Goal: Task Accomplishment & Management: Manage account settings

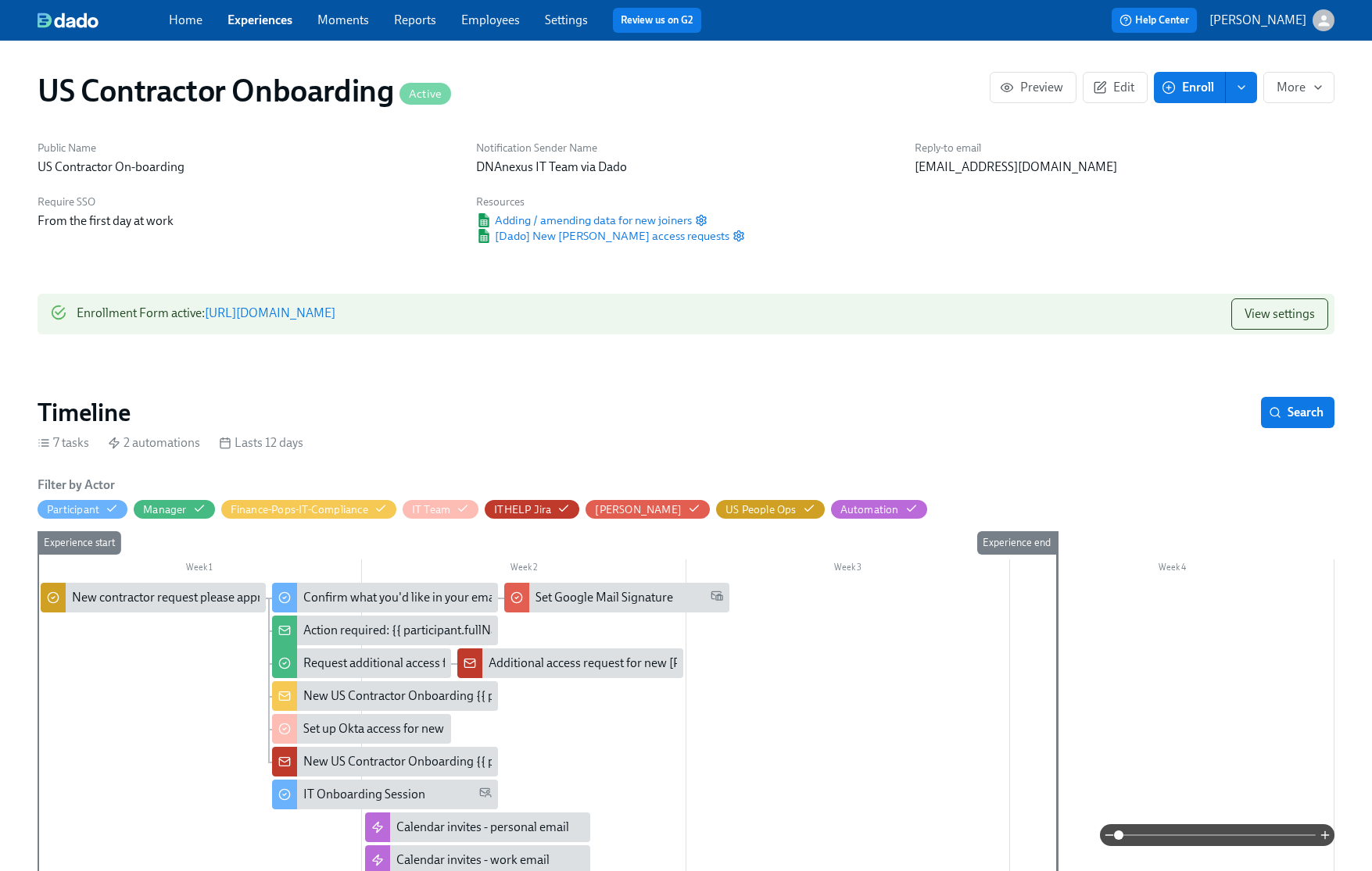
scroll to position [1402, 2]
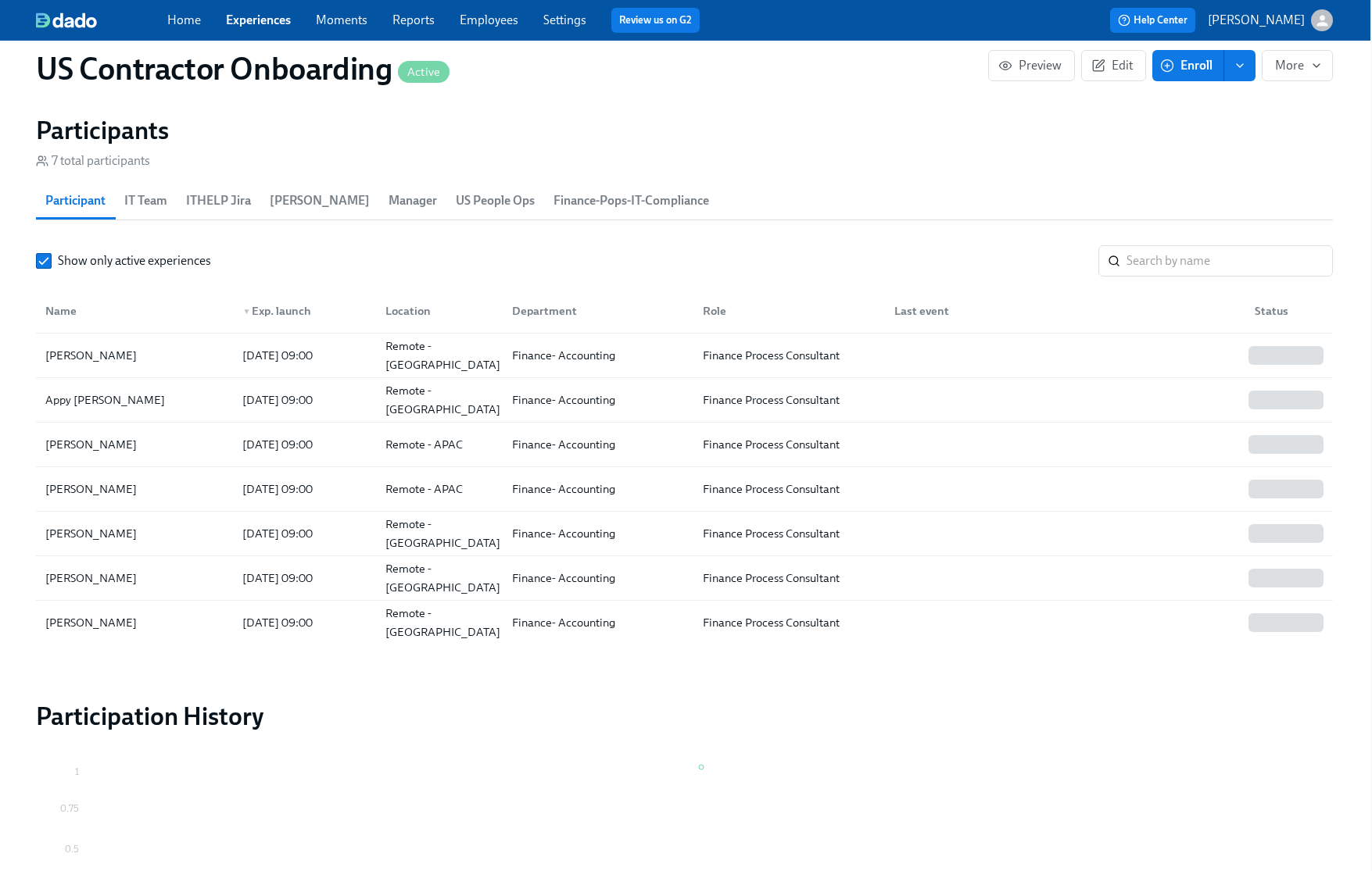
click at [456, 202] on span "US People Ops" at bounding box center [496, 201] width 79 height 22
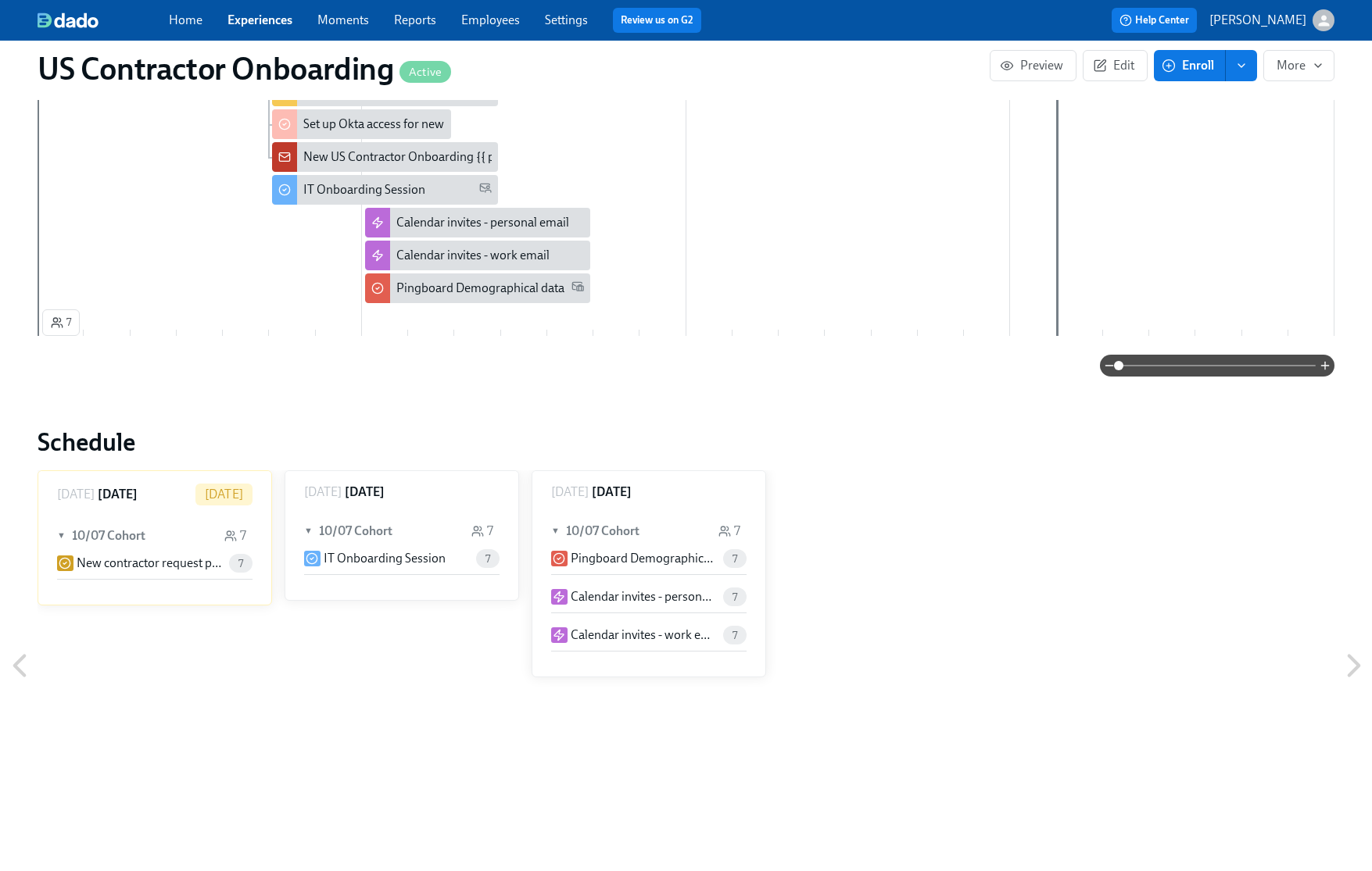
scroll to position [609, 0]
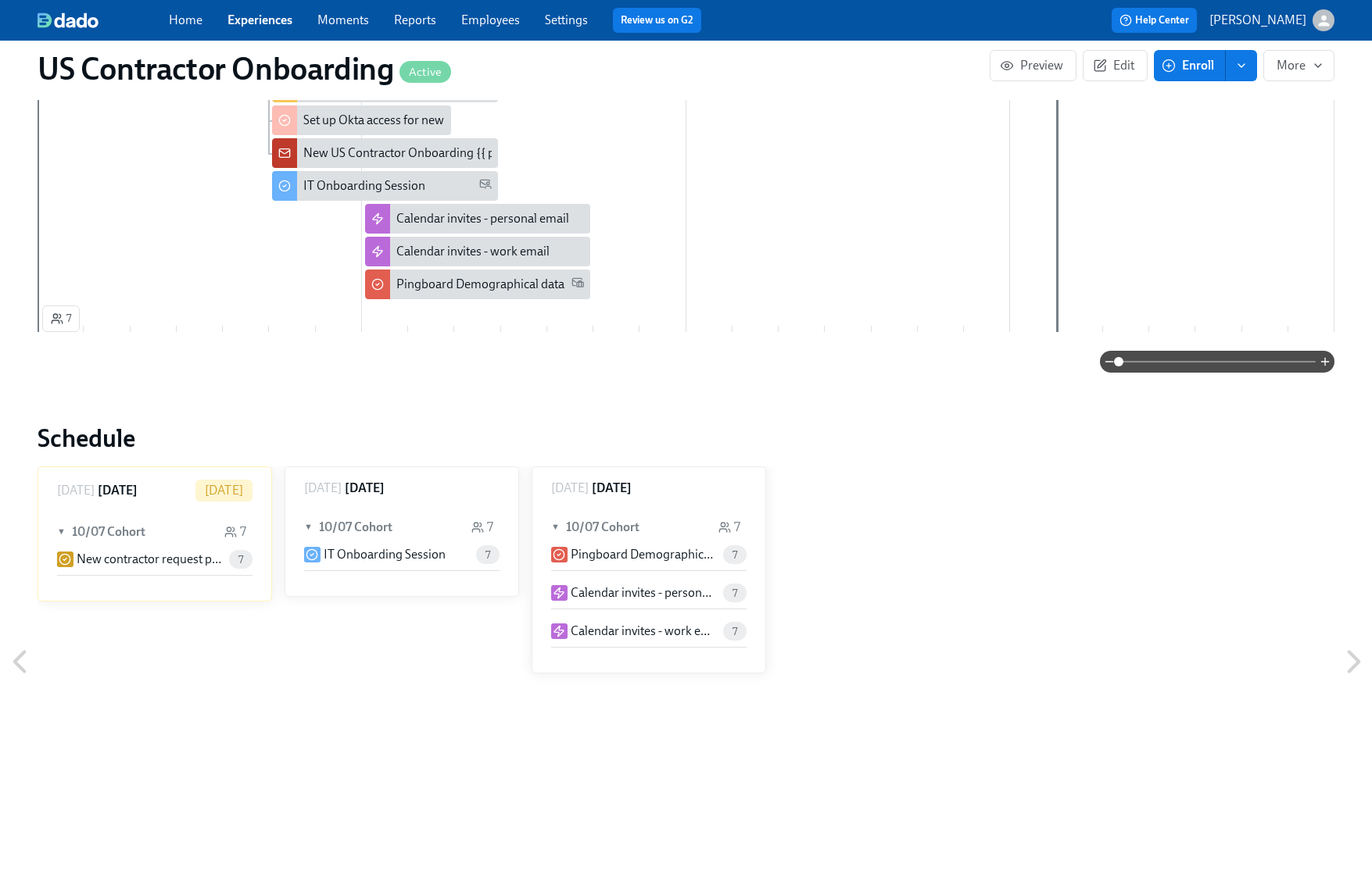
click at [174, 567] on p "New contractor request please approve" at bounding box center [149, 560] width 146 height 18
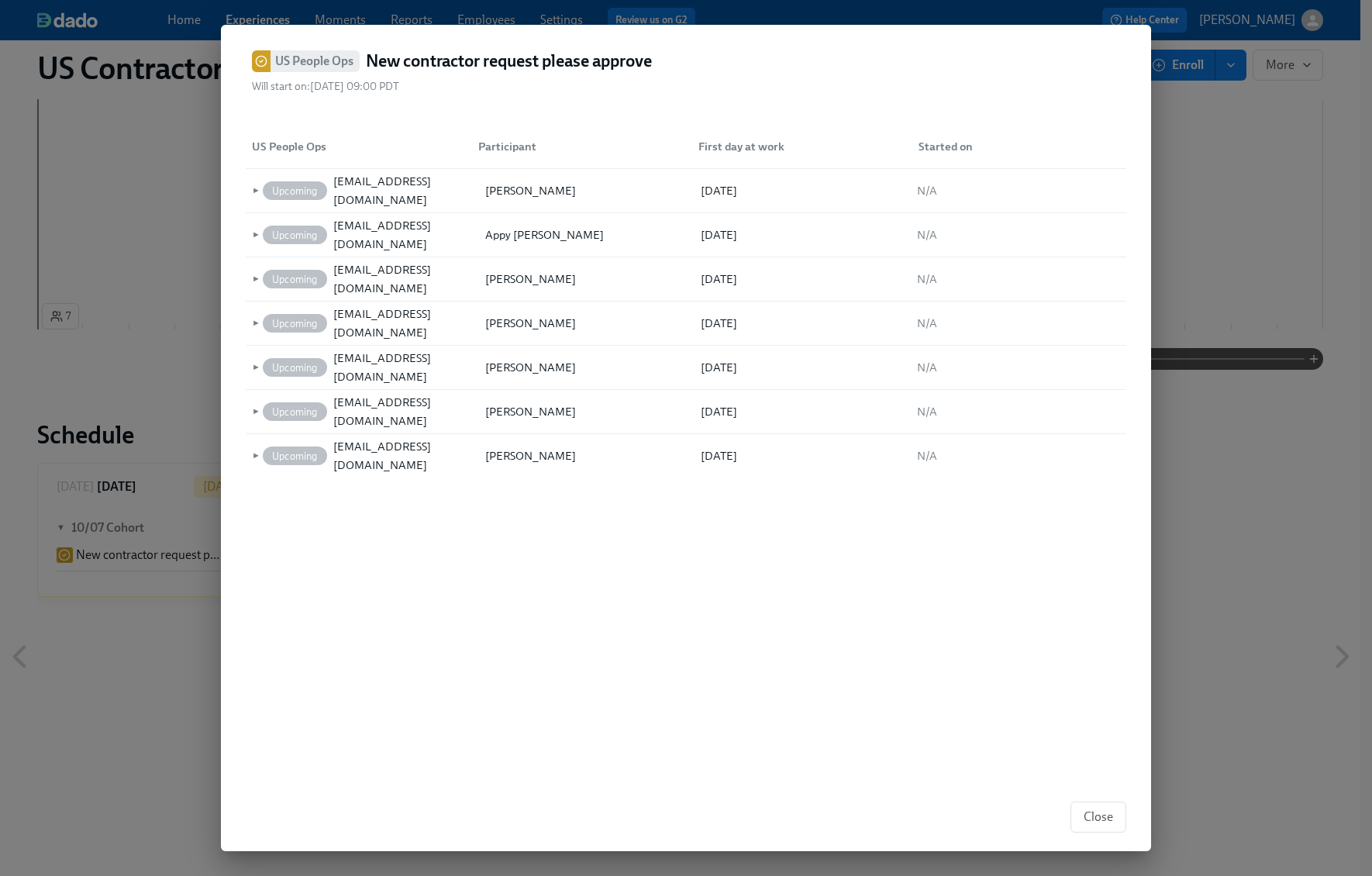
drag, startPoint x: 1095, startPoint y: 826, endPoint x: 872, endPoint y: 785, distance: 226.7
click at [1094, 826] on button "Close" at bounding box center [1098, 818] width 55 height 31
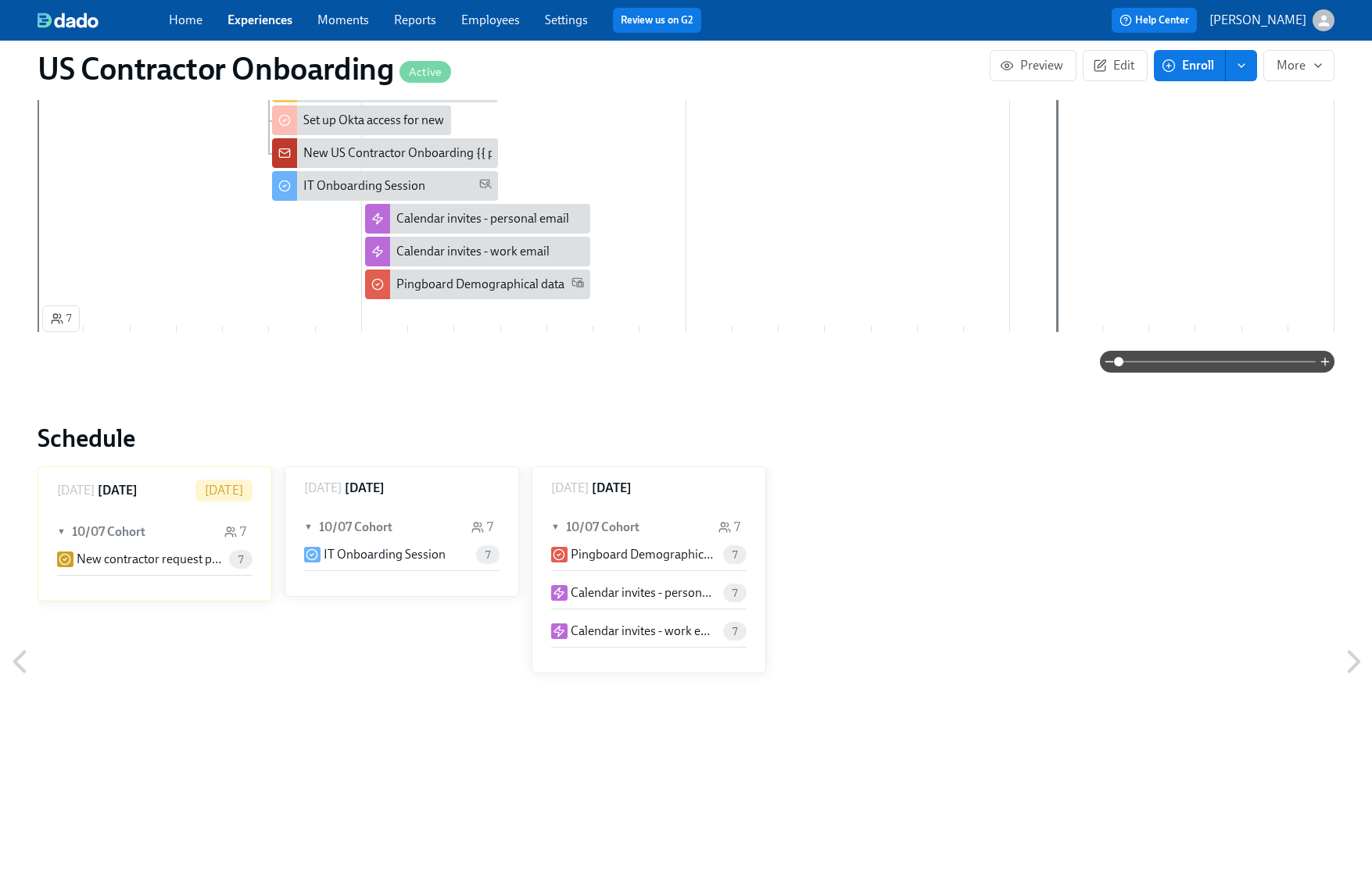
click at [152, 560] on p "New contractor request please approve" at bounding box center [149, 560] width 146 height 18
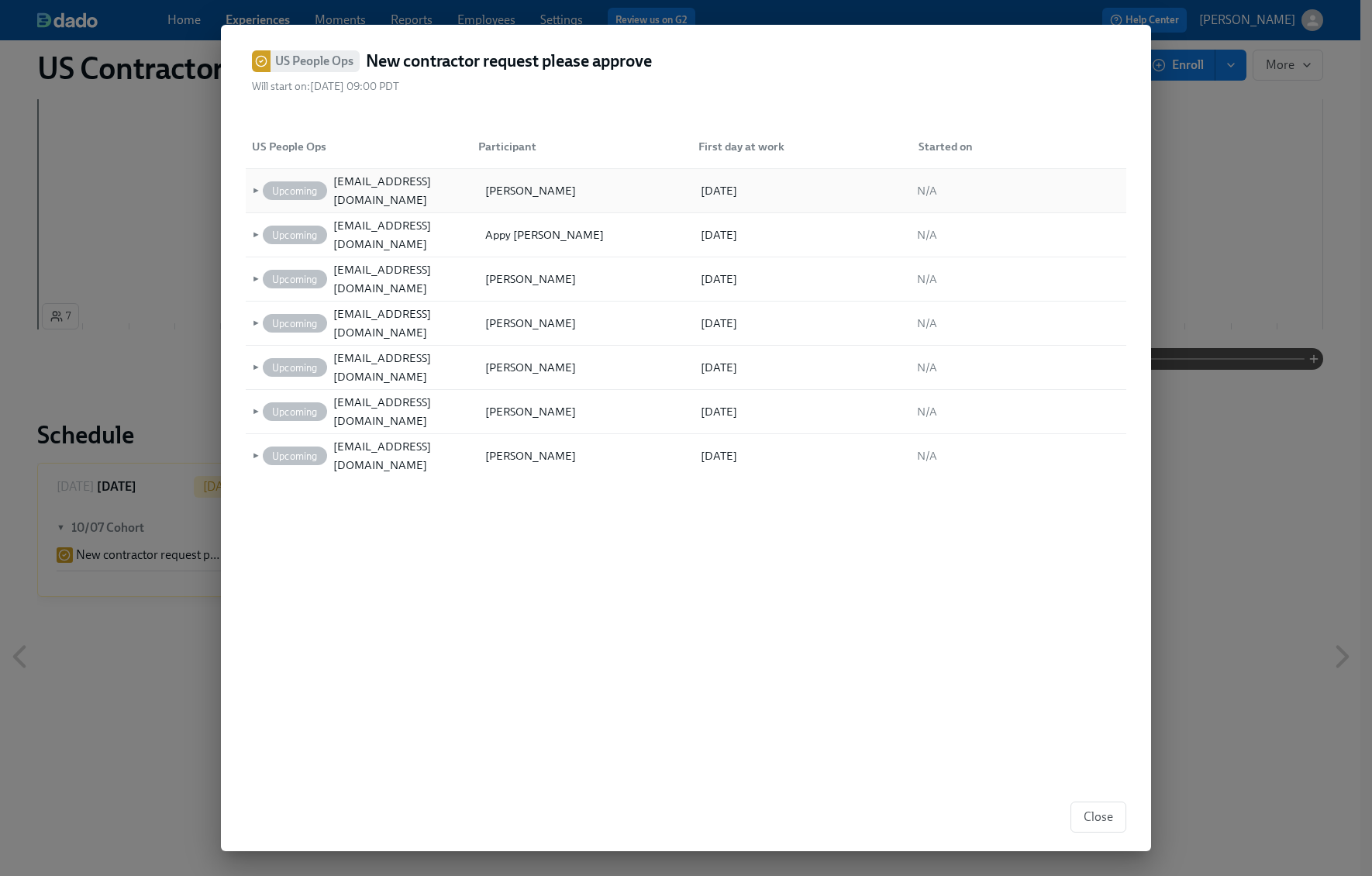
click at [253, 189] on span "►" at bounding box center [254, 191] width 11 height 18
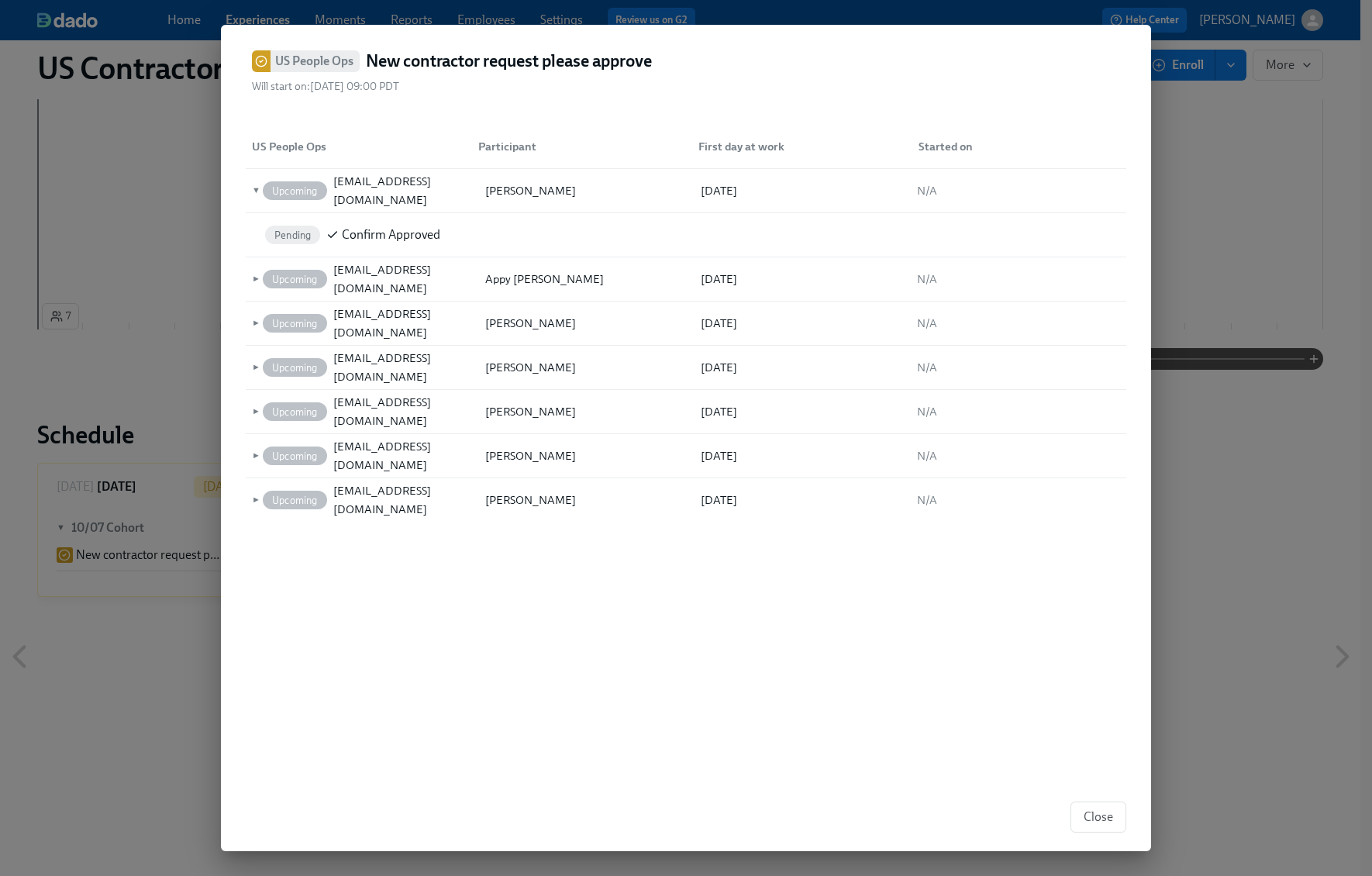
click at [273, 224] on div "Pending Confirm Approved" at bounding box center [353, 235] width 200 height 44
click at [1101, 813] on span "Close" at bounding box center [1099, 818] width 29 height 16
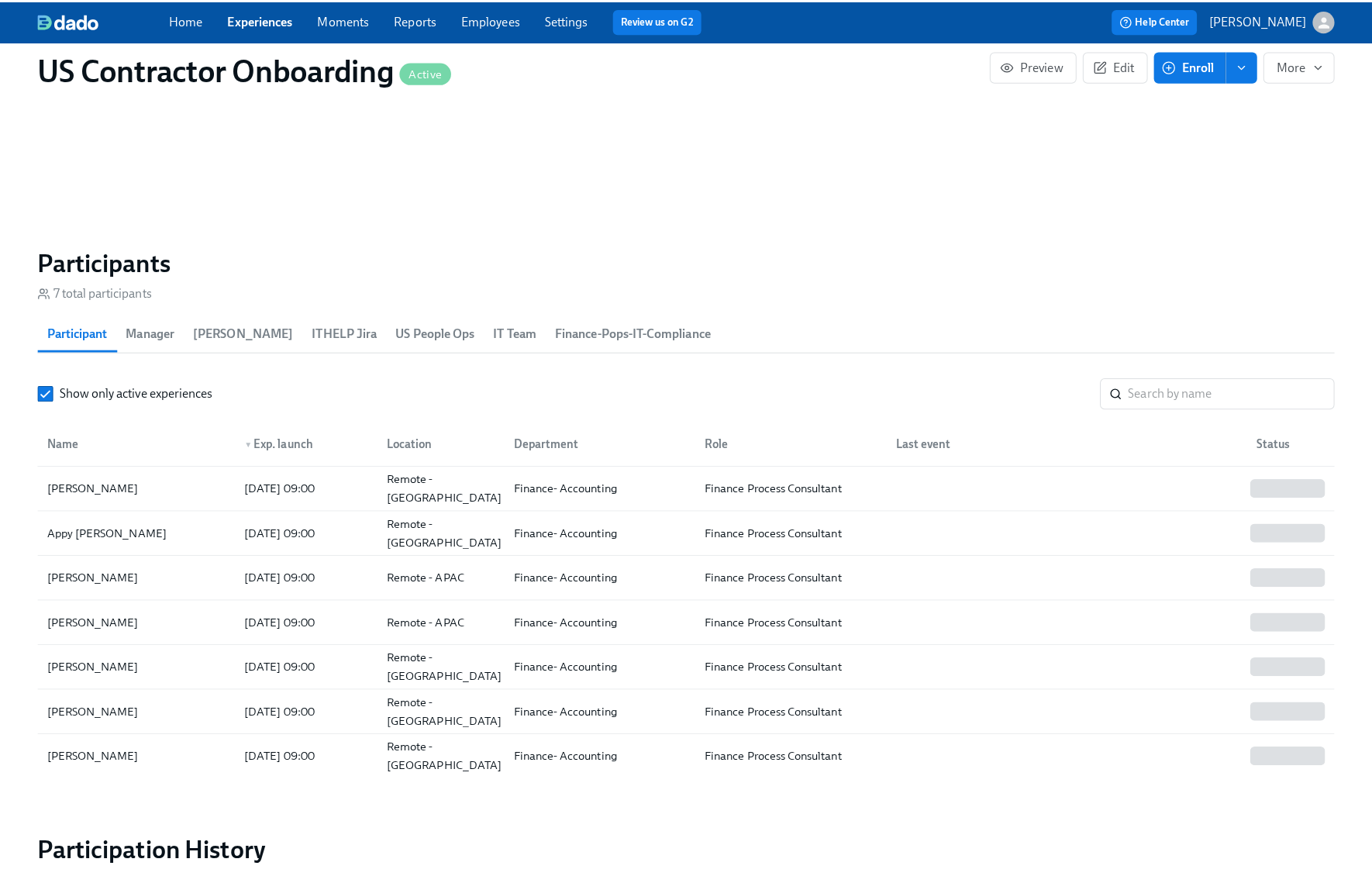
scroll to position [1288, 0]
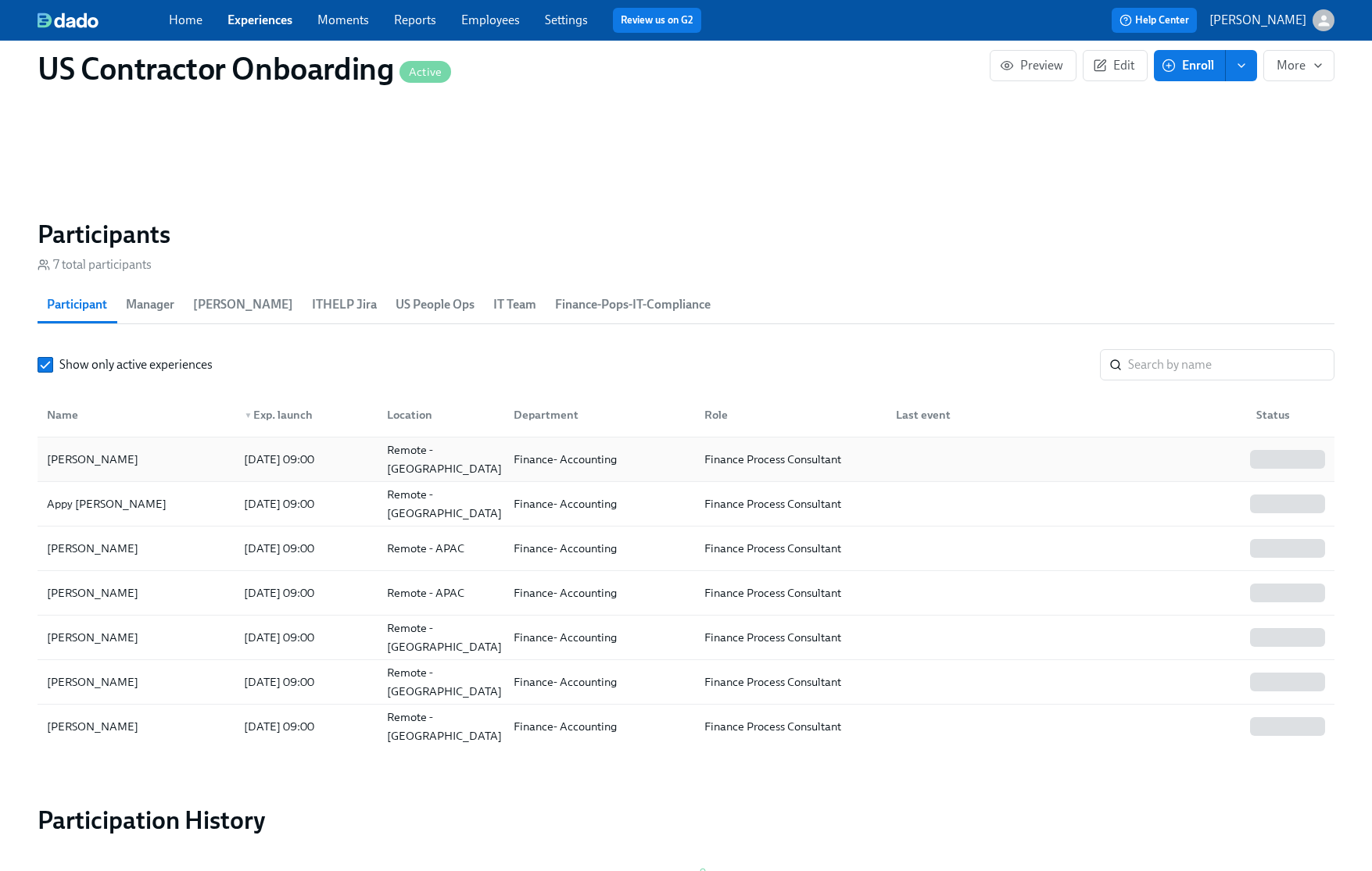
click at [497, 455] on div "Remote - [GEOGRAPHIC_DATA]" at bounding box center [438, 460] width 127 height 31
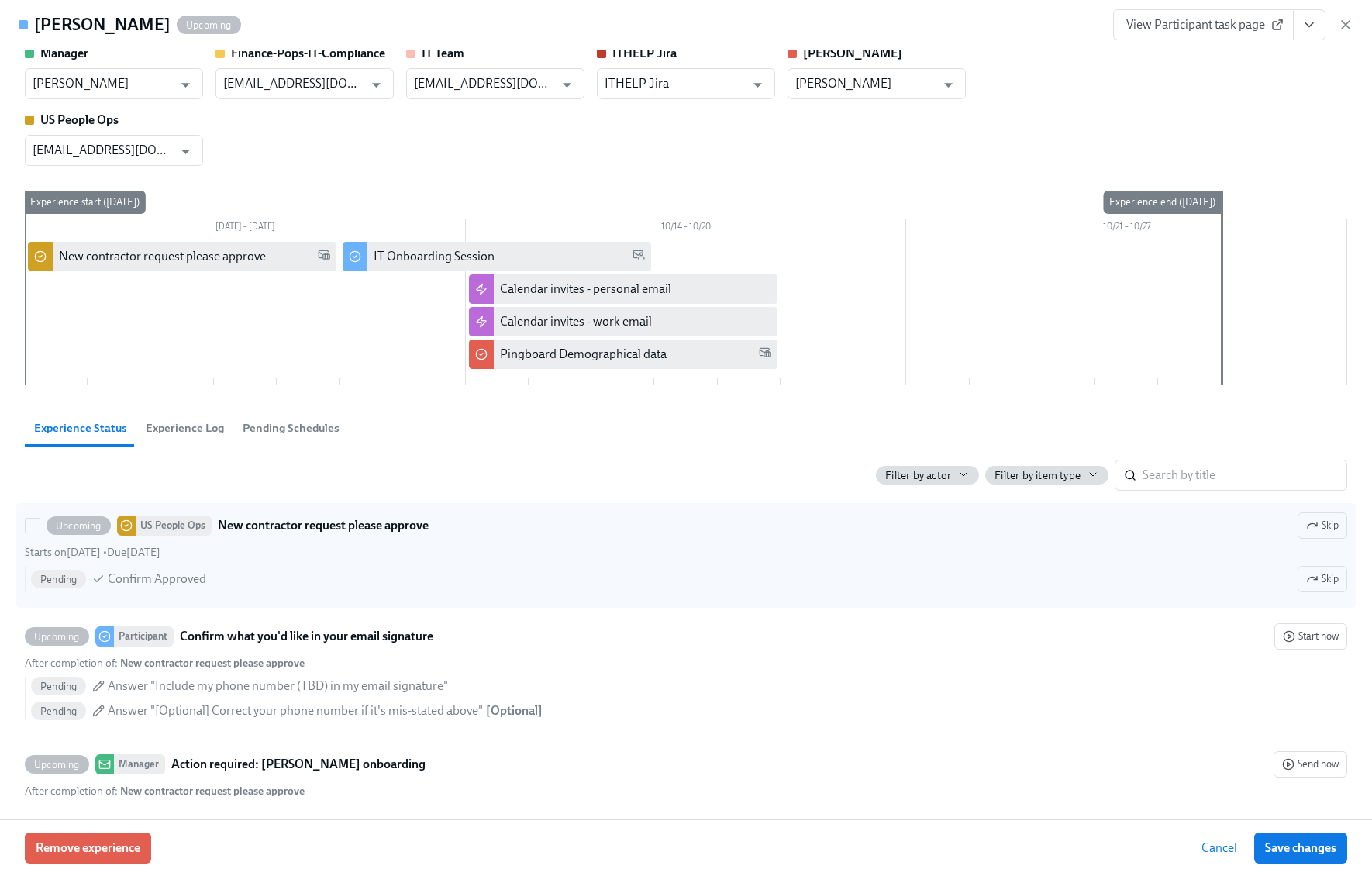
scroll to position [39, 0]
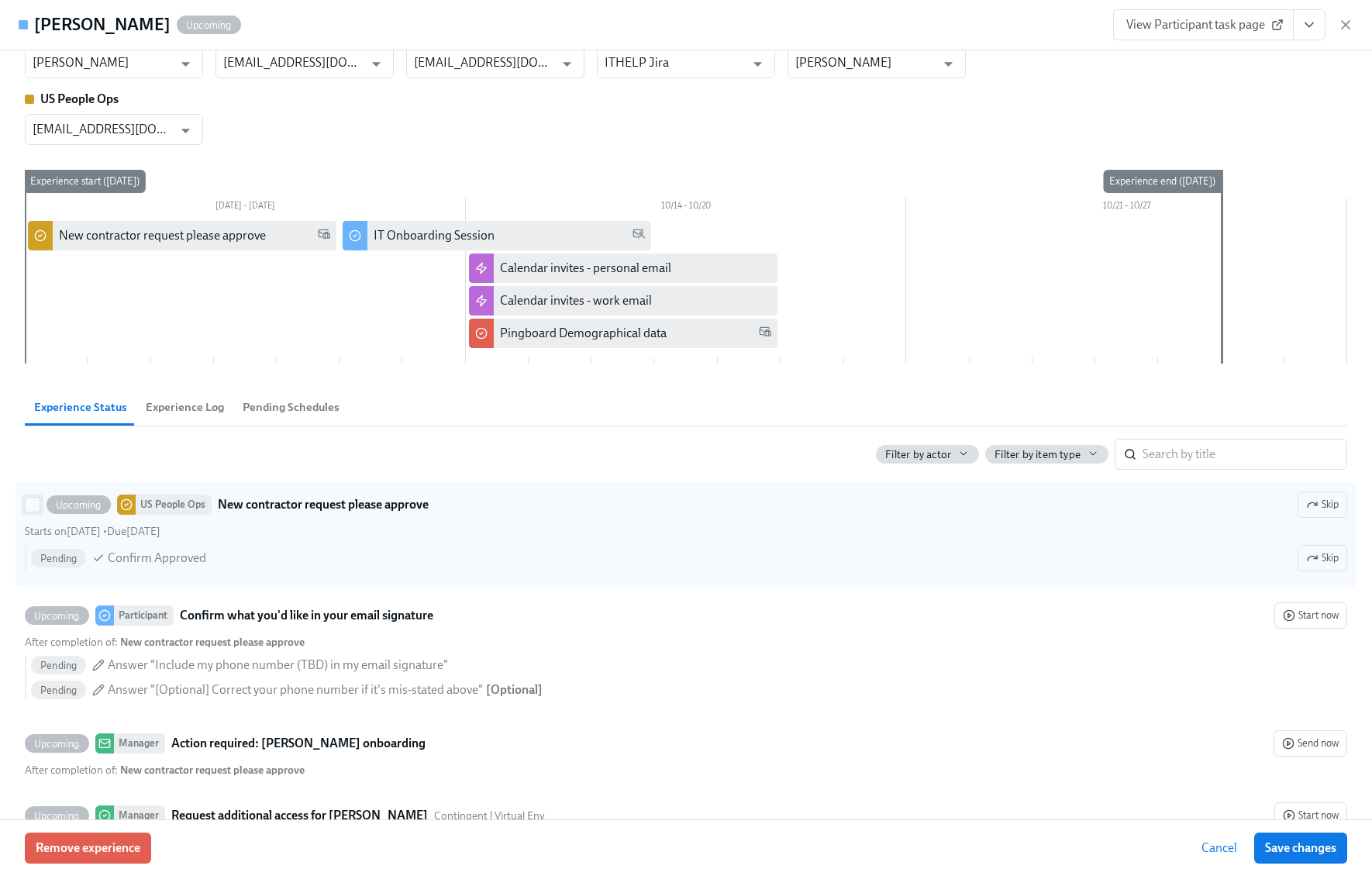
click at [34, 511] on input "Upcoming US People Ops New contractor request please approve Skip Starts on Oct…" at bounding box center [32, 505] width 14 height 14
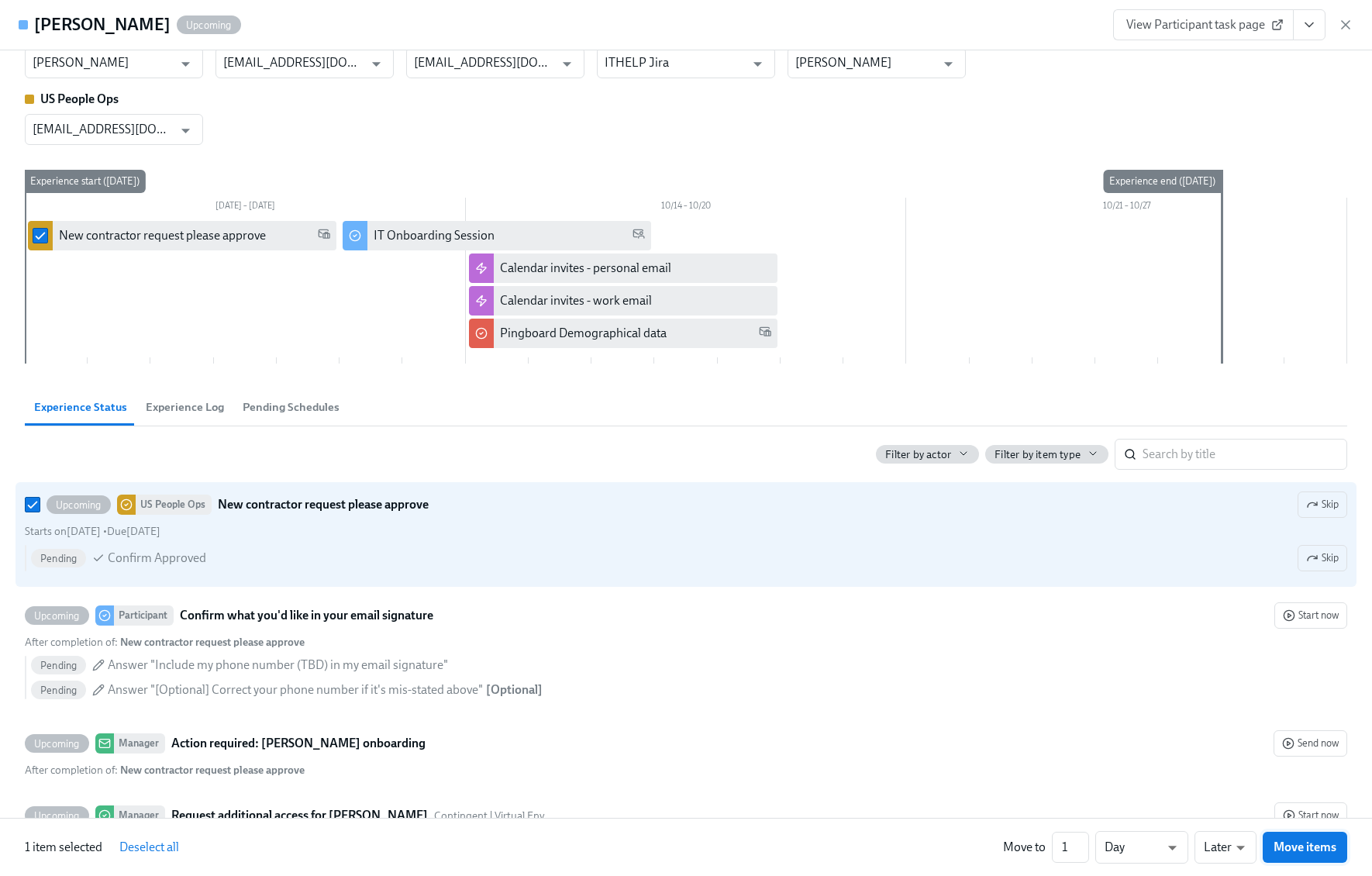
click at [1263, 846] on button "Move items" at bounding box center [1305, 848] width 85 height 31
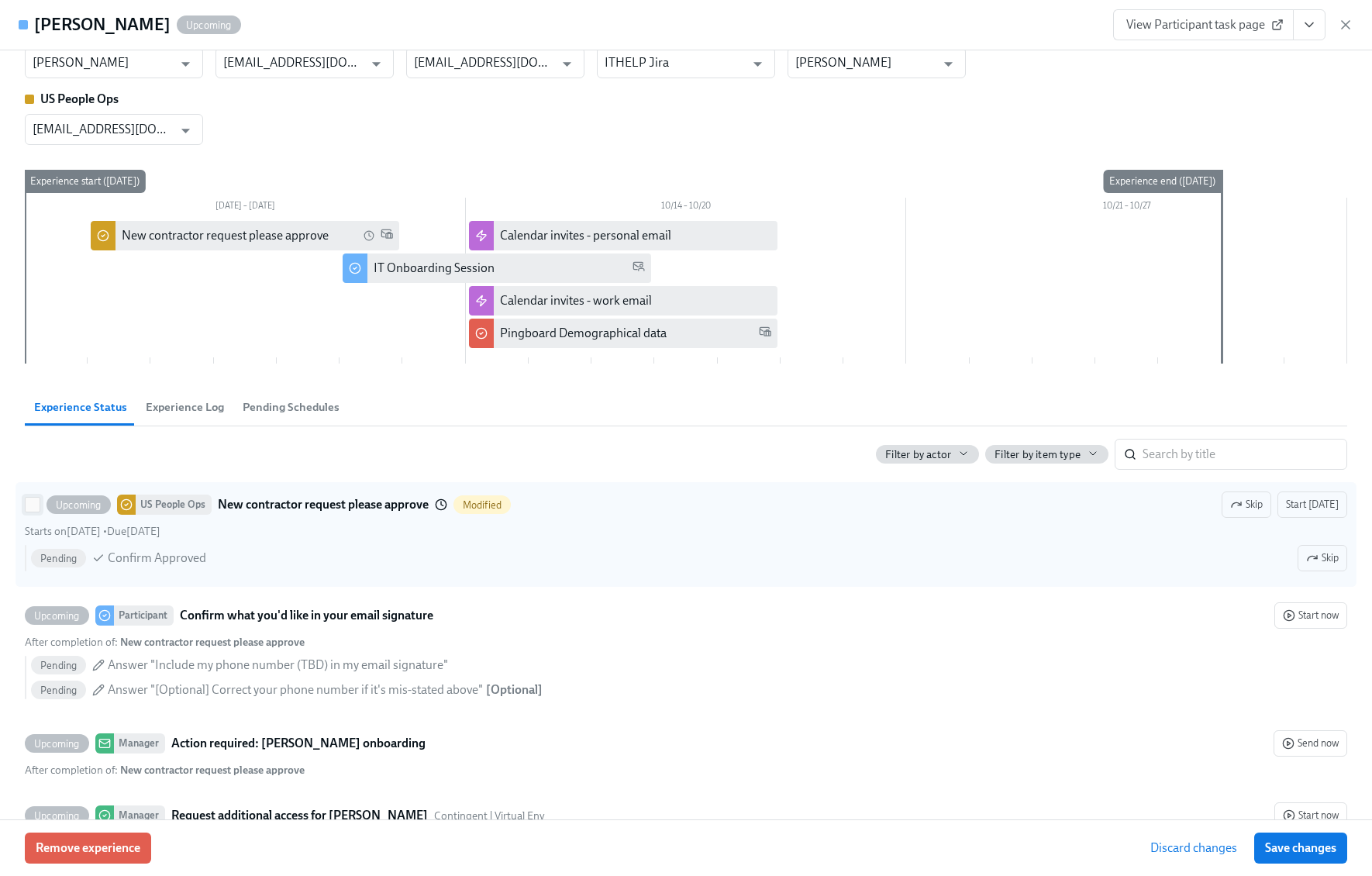
click at [25, 511] on input "Upcoming US People Ops New contractor request please approve Modified Skip Star…" at bounding box center [32, 505] width 14 height 14
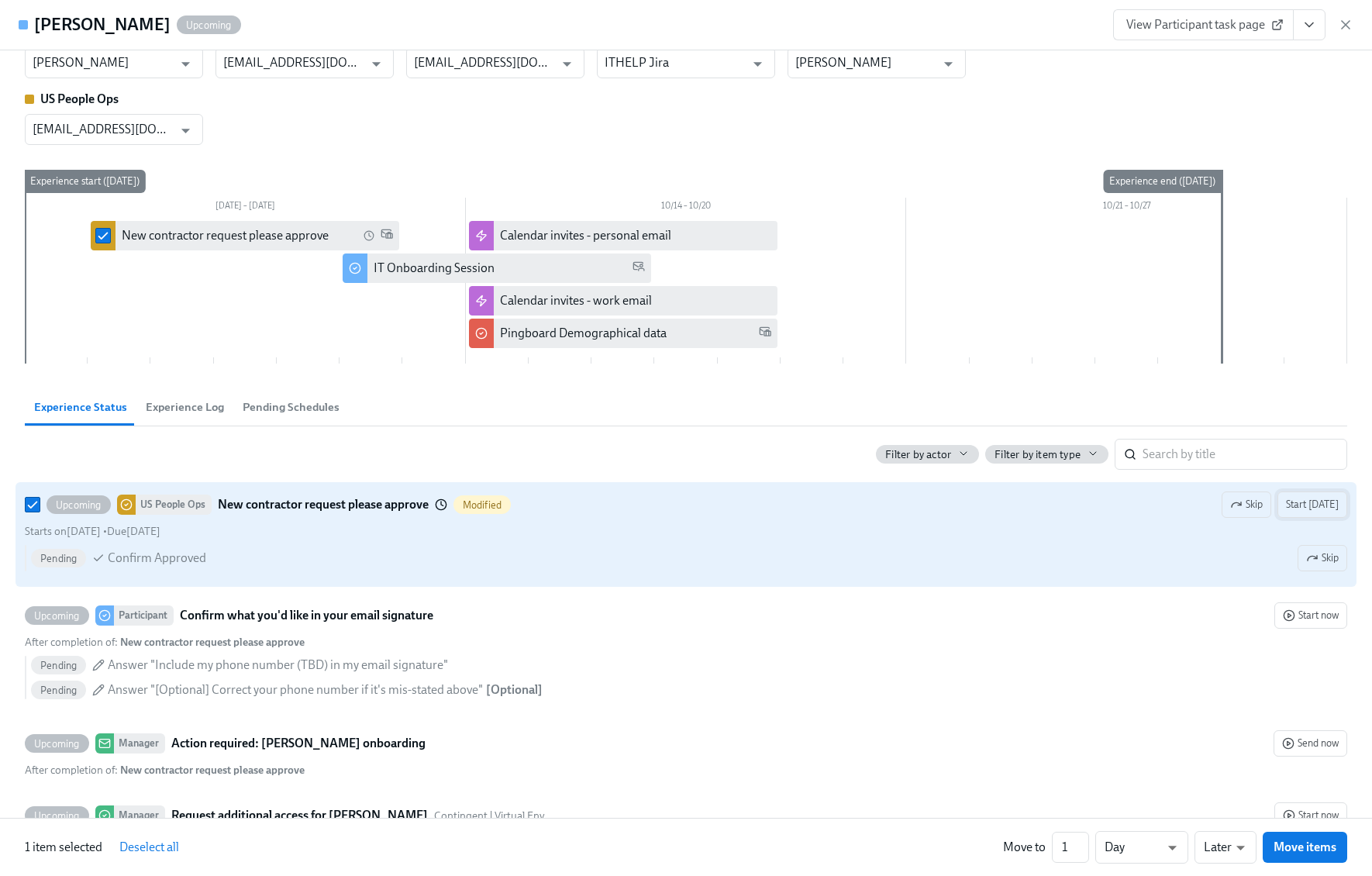
click at [1304, 510] on span "Start today" at bounding box center [1313, 505] width 53 height 16
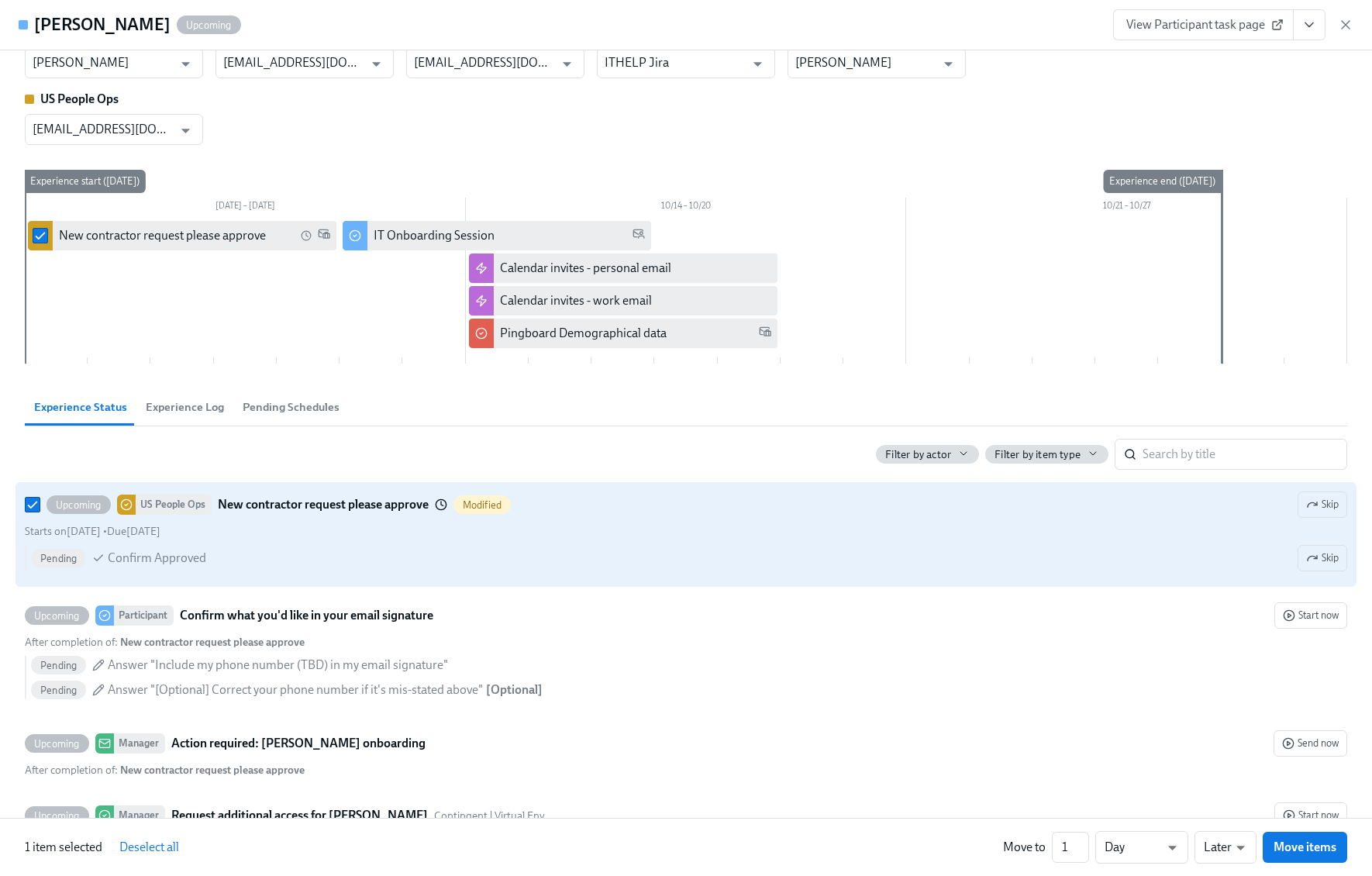
click at [23, 503] on label "Upcoming US People Ops New contractor request please approve Modified Skip Star…" at bounding box center [686, 535] width 1342 height 105
click at [25, 503] on input "Upcoming US People Ops New contractor request please approve Modified Skip Star…" at bounding box center [32, 505] width 14 height 14
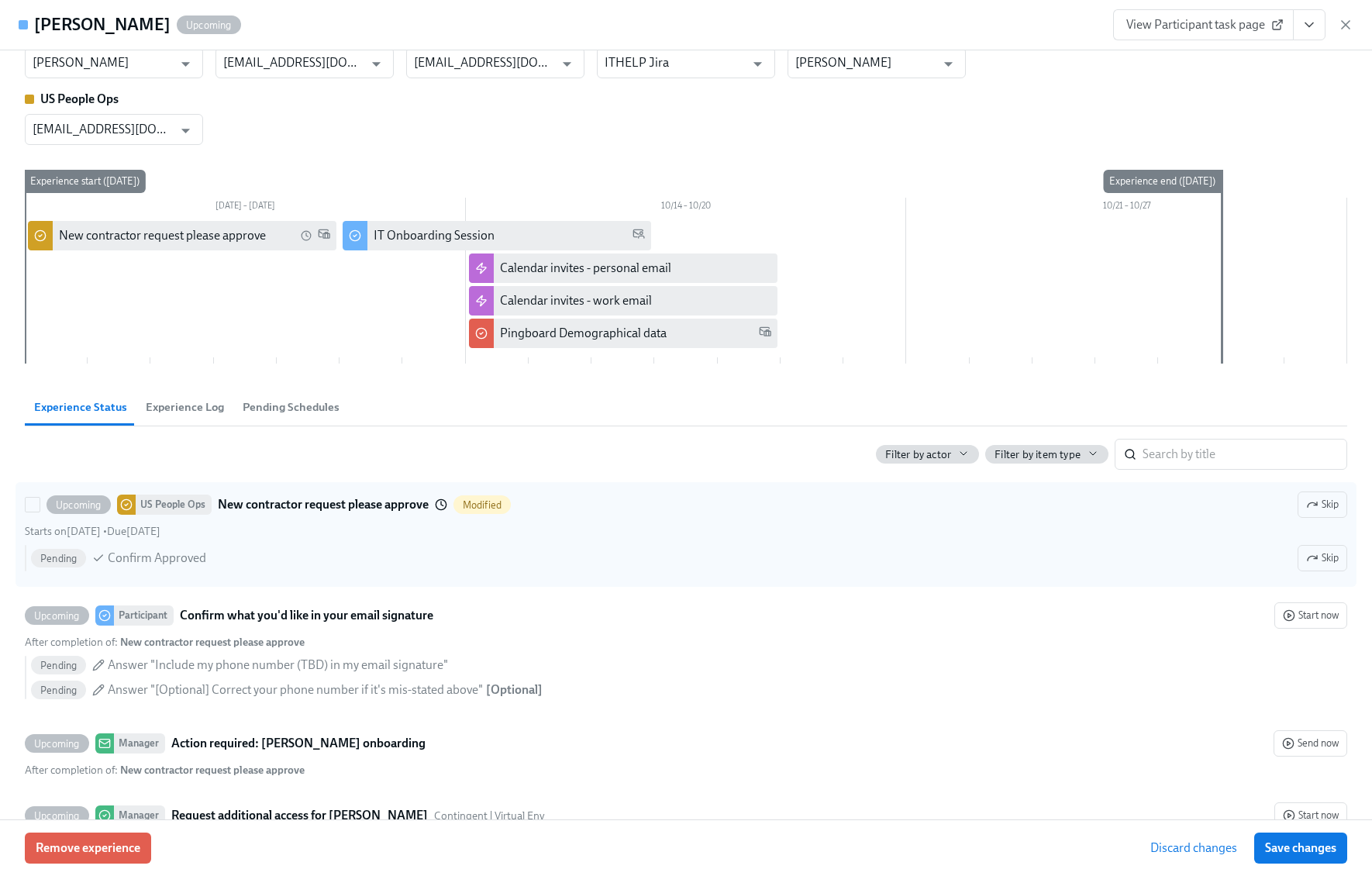
click at [23, 508] on label "Upcoming US People Ops New contractor request please approve Modified Skip Star…" at bounding box center [686, 535] width 1342 height 105
click at [25, 508] on input "Upcoming US People Ops New contractor request please approve Modified Skip Star…" at bounding box center [32, 505] width 14 height 14
checkbox input "true"
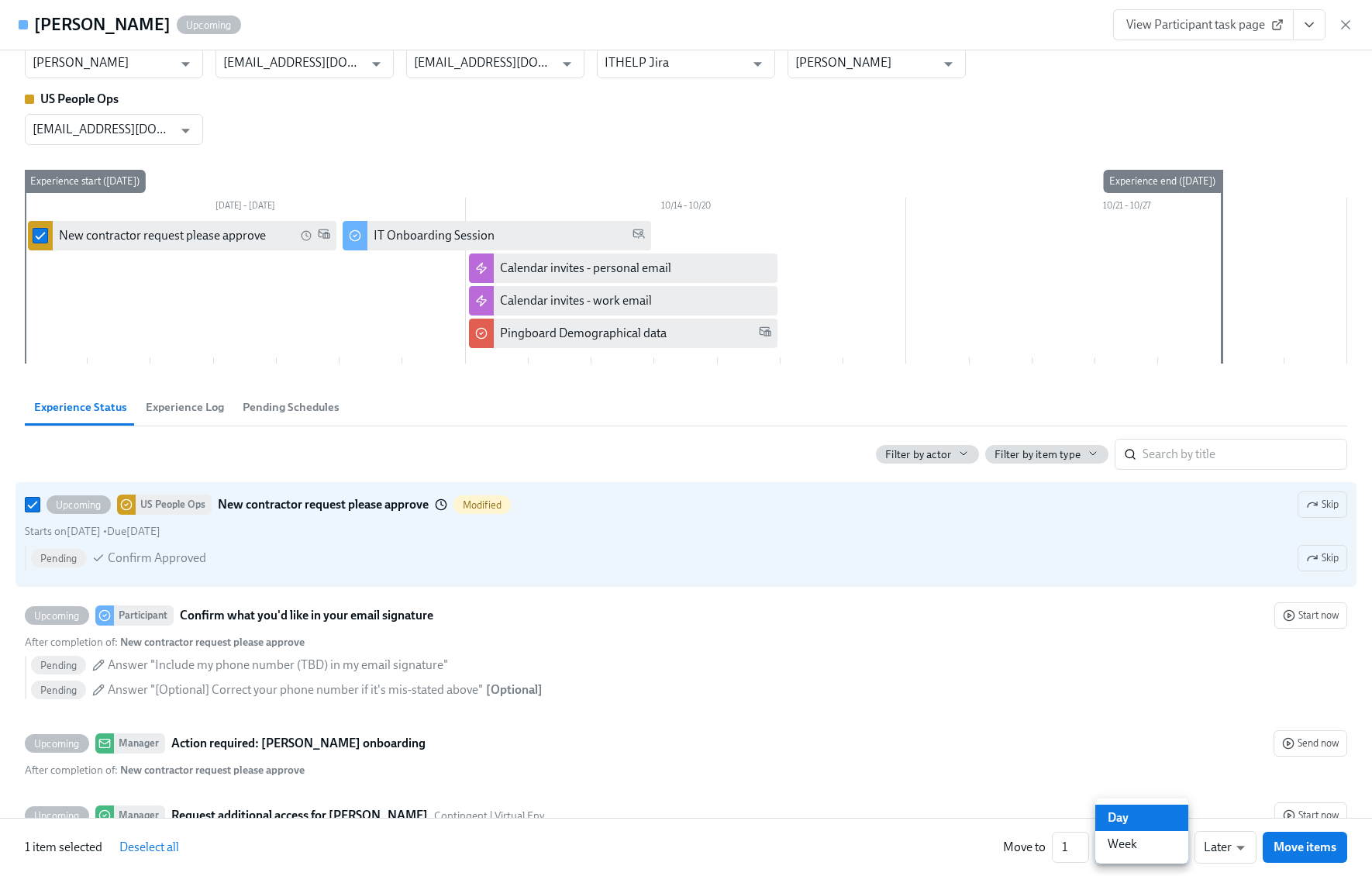
click at [1202, 846] on div at bounding box center [686, 438] width 1372 height 876
click at [1215, 812] on li "Earlier" at bounding box center [1226, 818] width 62 height 26
type input "earlier"
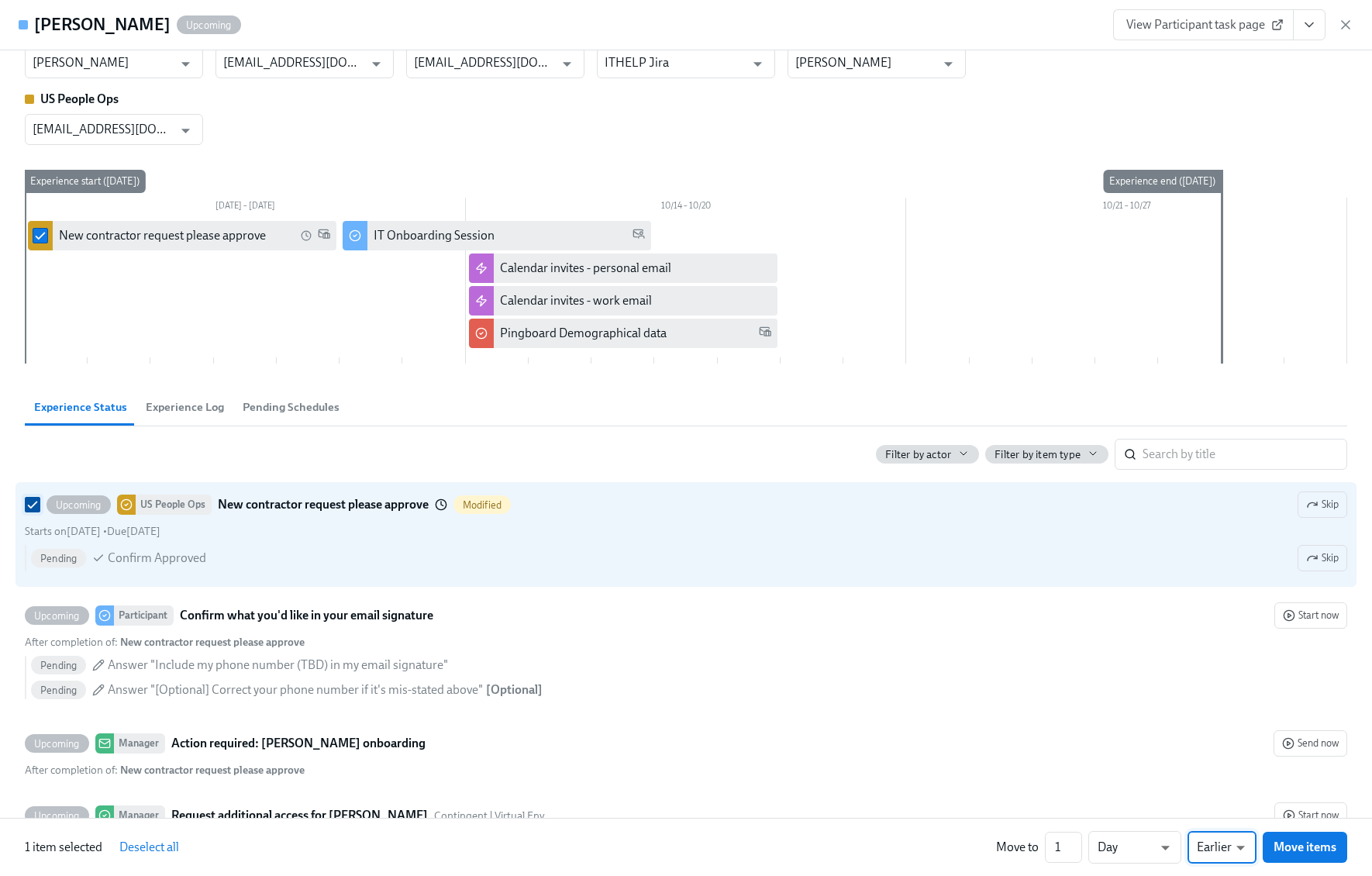
click at [34, 503] on input "Upcoming US People Ops New contractor request please approve Modified Skip Star…" at bounding box center [32, 505] width 14 height 14
checkbox input "false"
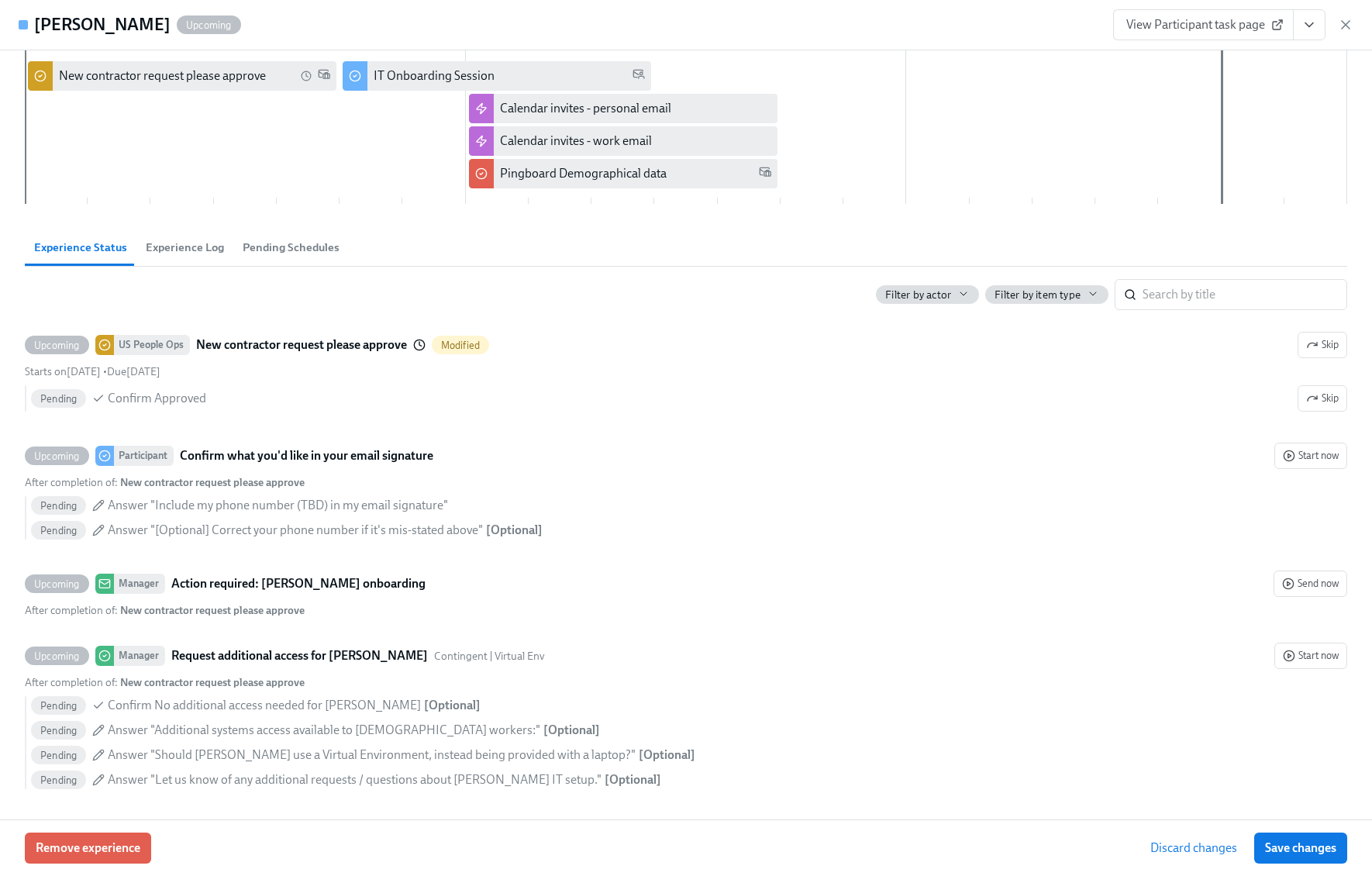
scroll to position [200, 0]
